Goal: Check status: Check status

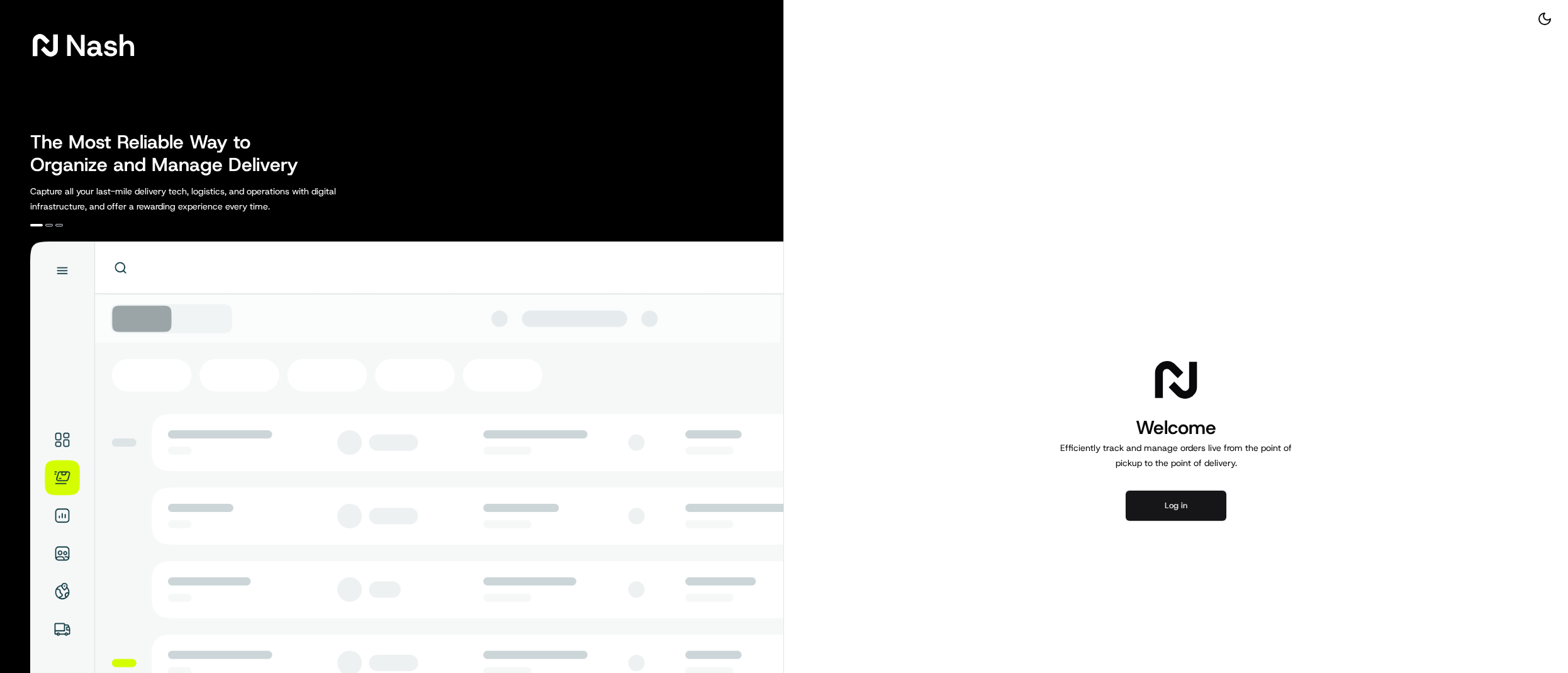
click at [1147, 507] on button "Log in" at bounding box center [1175, 506] width 101 height 30
